Goal: Task Accomplishment & Management: Manage account settings

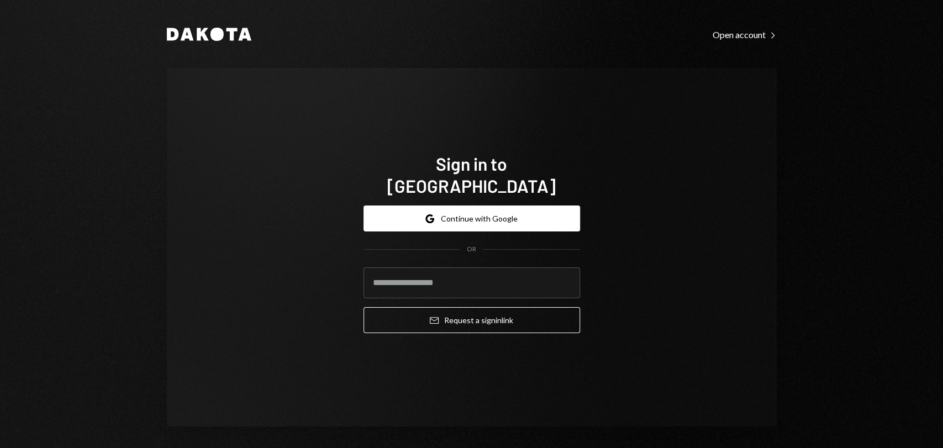
type input "**********"
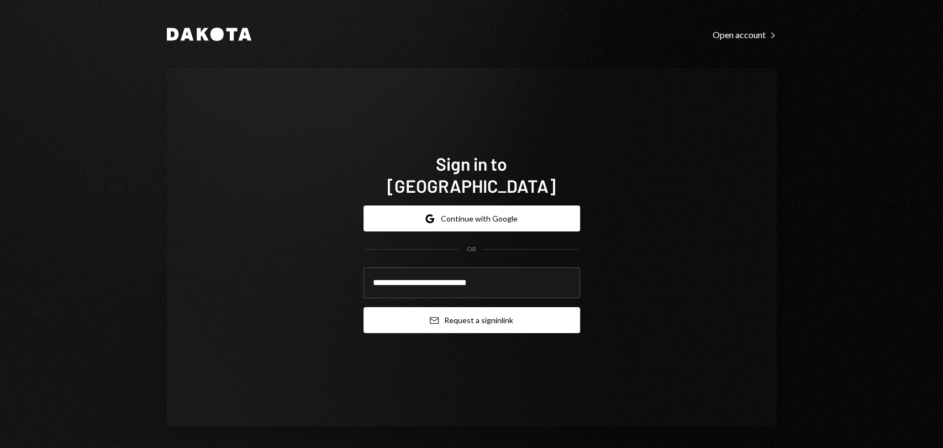
click at [483, 311] on button "Email Request a sign in link" at bounding box center [472, 320] width 217 height 26
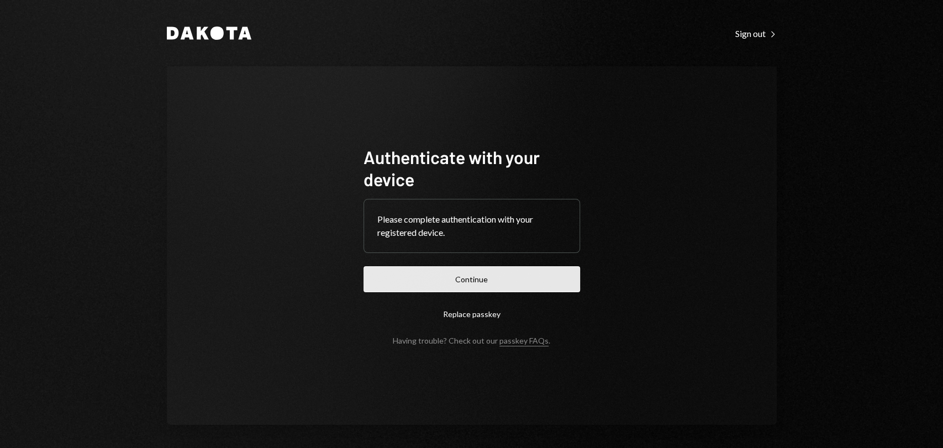
click at [476, 281] on button "Continue" at bounding box center [472, 279] width 217 height 26
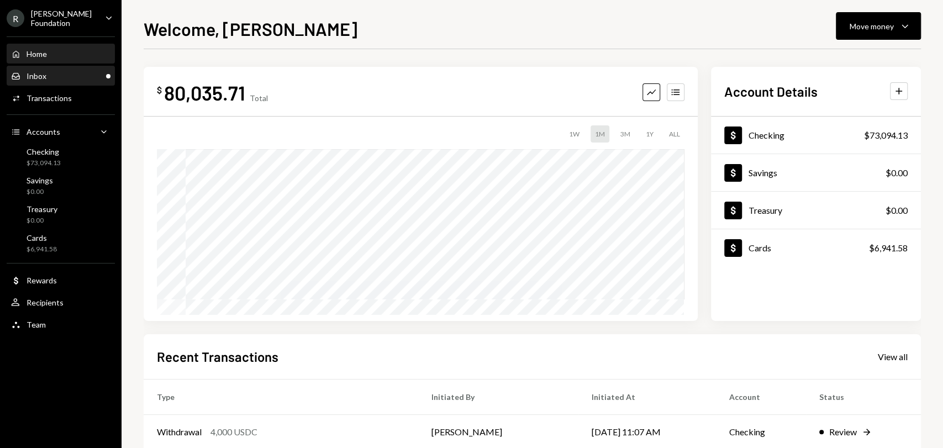
click at [72, 78] on div "Inbox Inbox" at bounding box center [60, 76] width 99 height 10
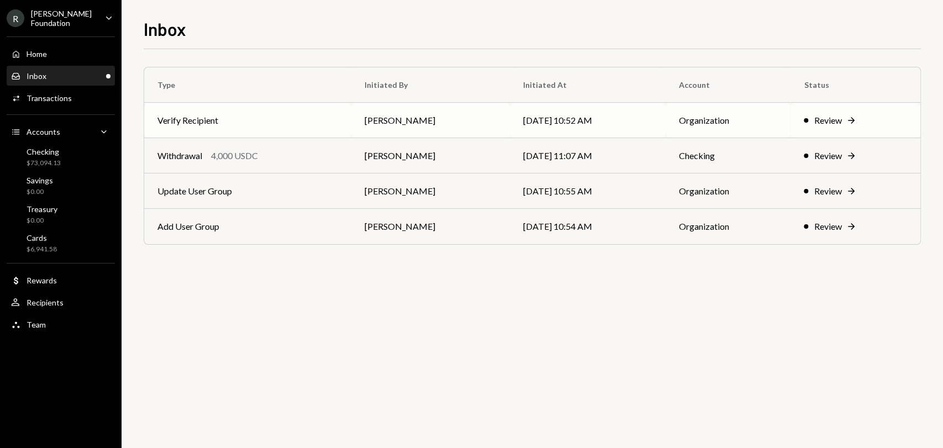
click at [610, 119] on td "[DATE] 10:52 AM" at bounding box center [588, 120] width 156 height 35
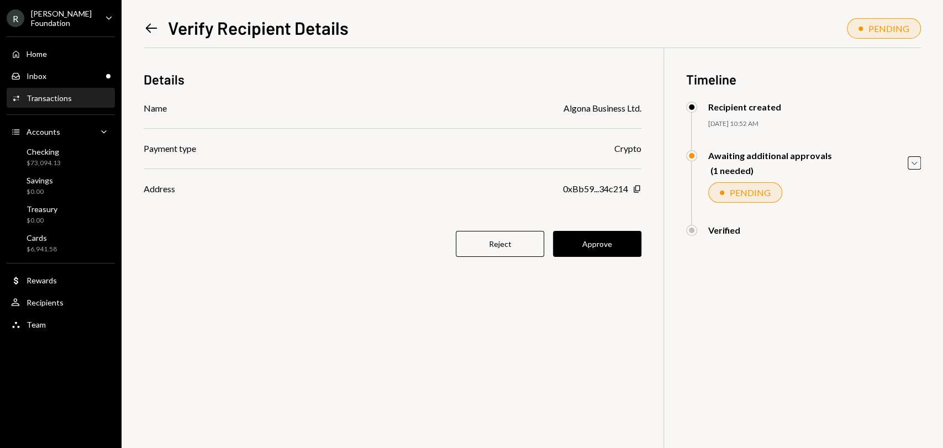
click at [150, 29] on icon "Left Arrow" at bounding box center [151, 27] width 15 height 15
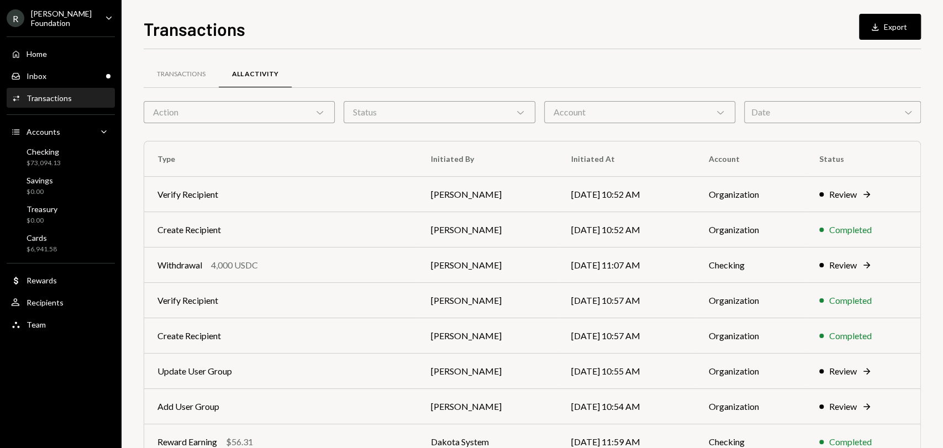
click at [79, 17] on div "[PERSON_NAME] Foundation" at bounding box center [63, 18] width 65 height 19
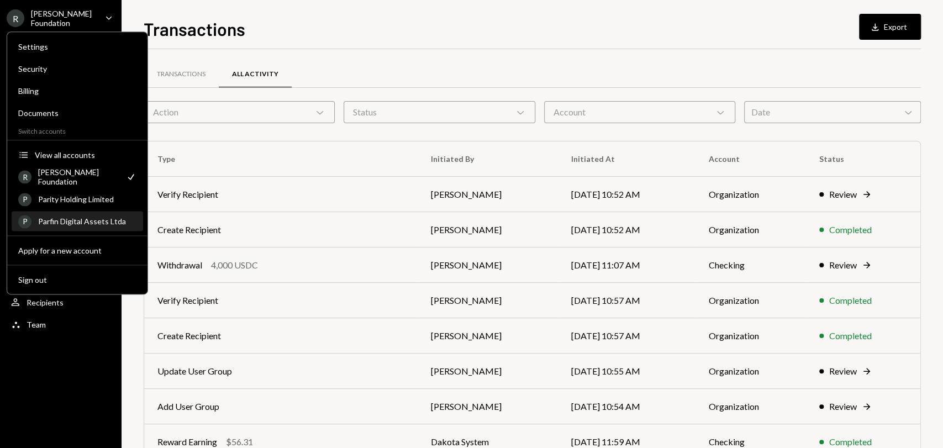
click at [115, 223] on div "Parfin Digital Assets Ltda" at bounding box center [87, 221] width 98 height 9
